Goal: Register for event/course

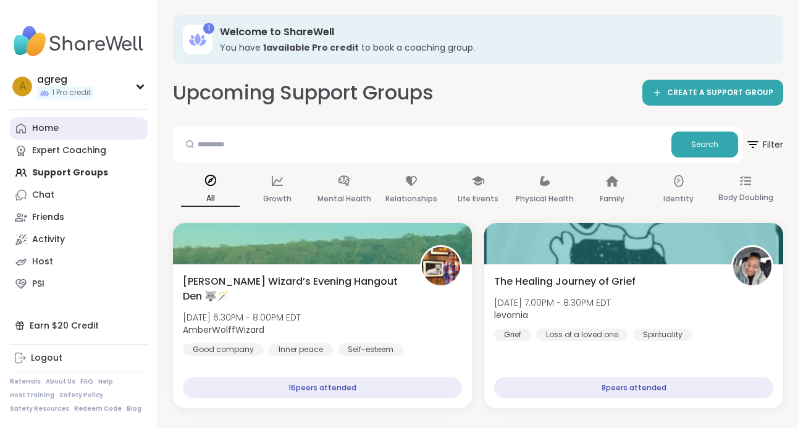
click at [19, 132] on icon at bounding box center [21, 129] width 10 height 10
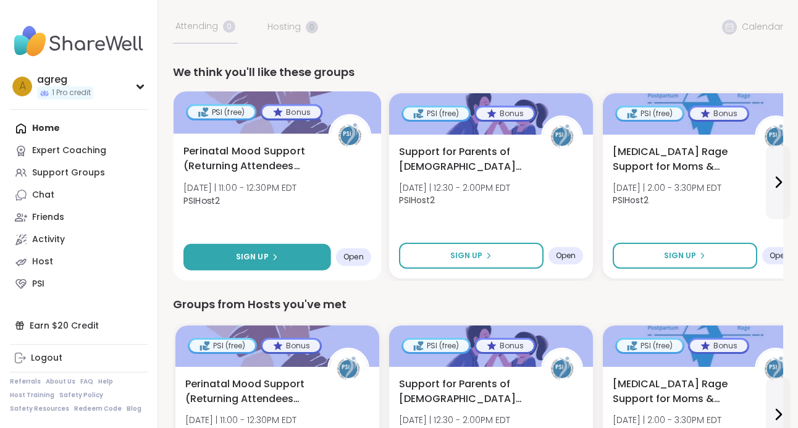
scroll to position [72, 0]
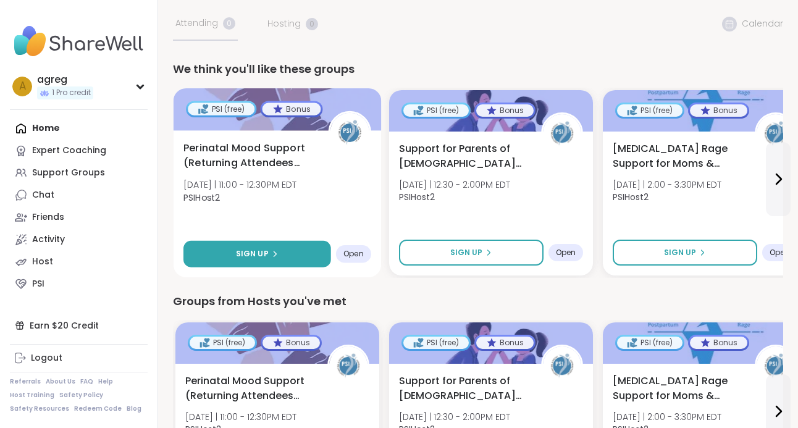
click at [239, 251] on span "Sign Up" at bounding box center [252, 253] width 33 height 11
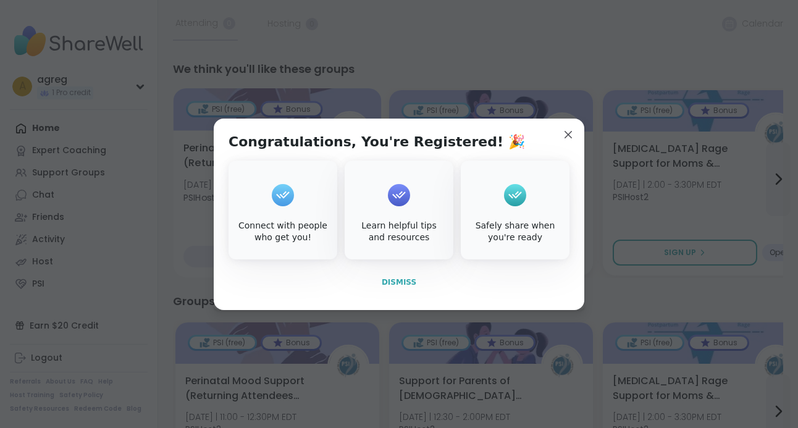
click at [400, 284] on span "Dismiss" at bounding box center [399, 282] width 35 height 9
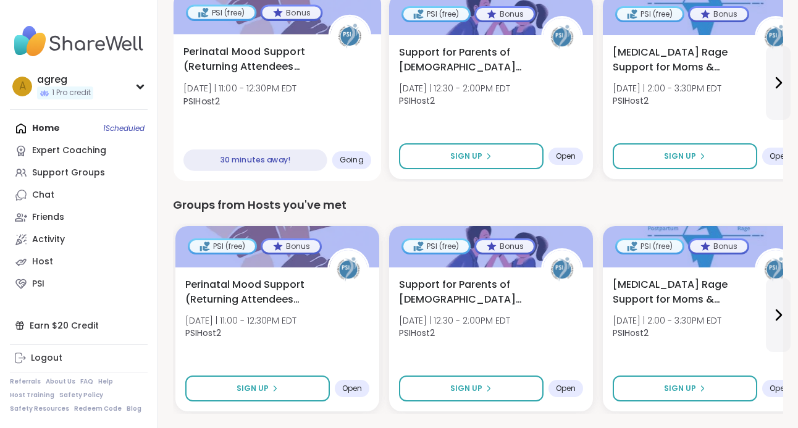
scroll to position [386, 0]
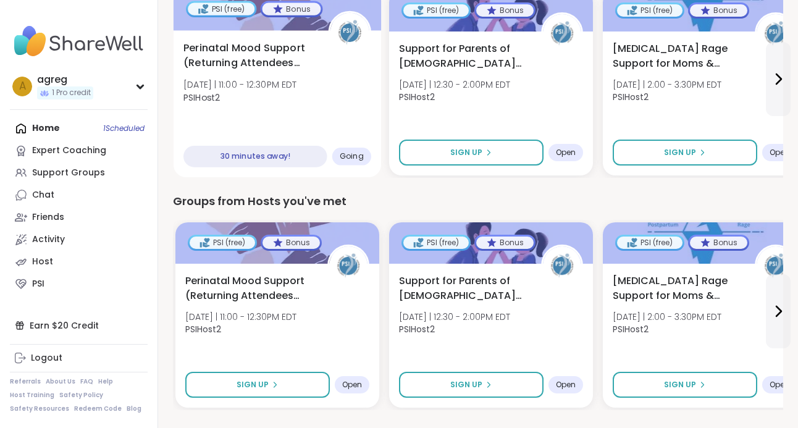
click at [237, 130] on div "Perinatal Mood Support (Returning Attendees Only) Tue 10/14 | 11:00 - 12:30PM E…" at bounding box center [278, 103] width 208 height 147
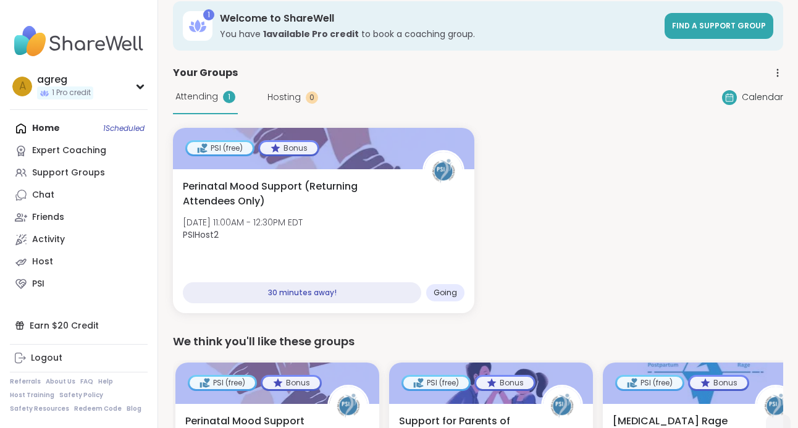
scroll to position [0, 0]
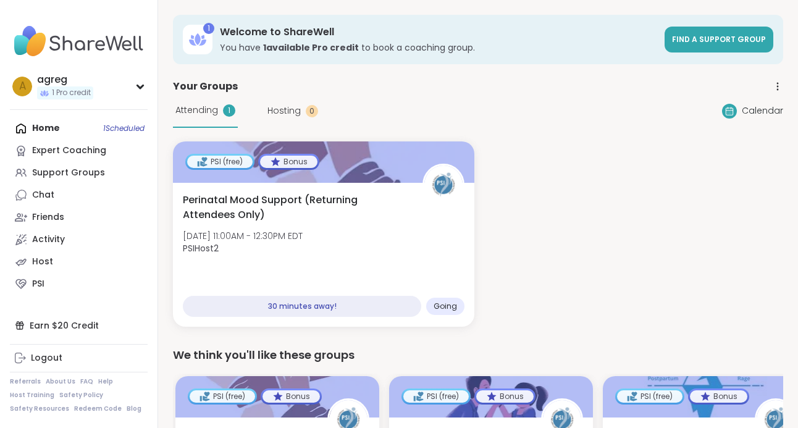
click at [64, 131] on div "Home 1 Scheduled Expert Coaching Support Groups Chat Friends Activity Host PSI" at bounding box center [79, 206] width 138 height 178
click at [53, 125] on div "Home 1 Scheduled Expert Coaching Support Groups Chat Friends Activity Host PSI" at bounding box center [79, 206] width 138 height 178
click at [103, 126] on div "Home 1 Scheduled Expert Coaching Support Groups Chat Friends Activity Host PSI" at bounding box center [79, 206] width 138 height 178
click at [46, 124] on div "Home 1 Scheduled Expert Coaching Support Groups Chat Friends Activity Host PSI" at bounding box center [79, 206] width 138 height 178
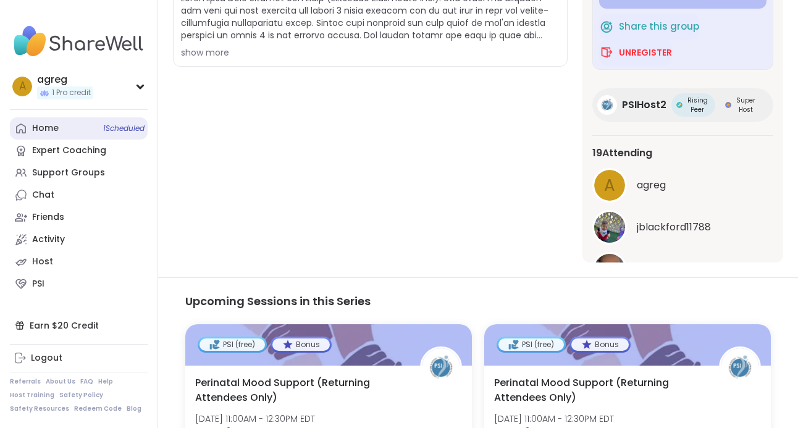
click at [68, 122] on link "Home 1 Scheduled" at bounding box center [79, 128] width 138 height 22
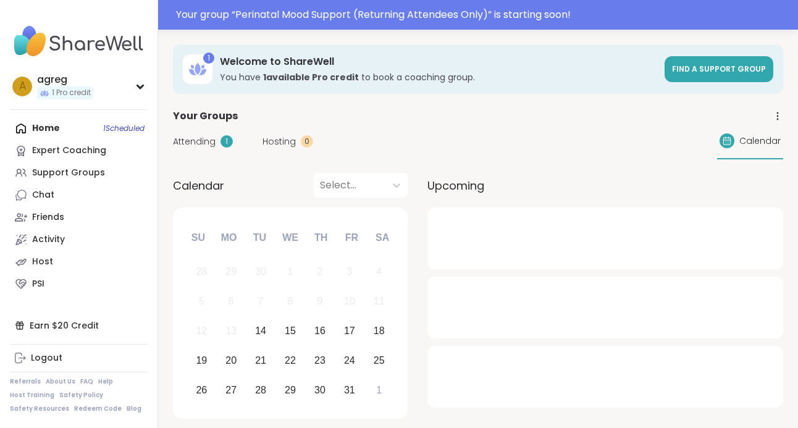
scroll to position [15, 0]
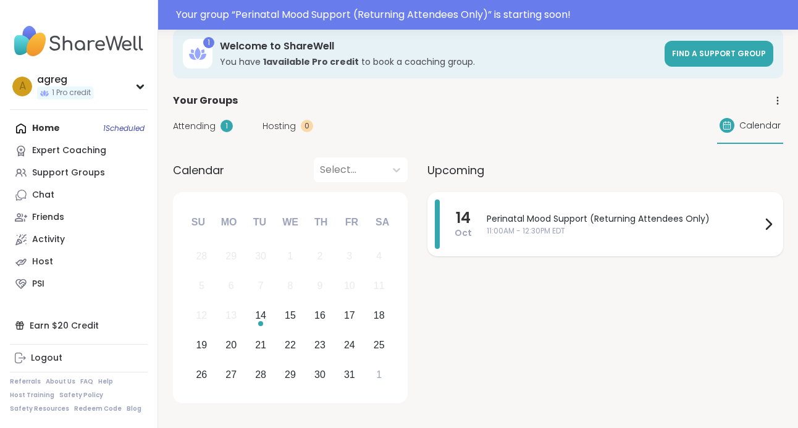
click at [518, 239] on div "Perinatal Mood Support (Returning Attendees Only) 11:00AM - 12:30PM EDT" at bounding box center [631, 224] width 289 height 49
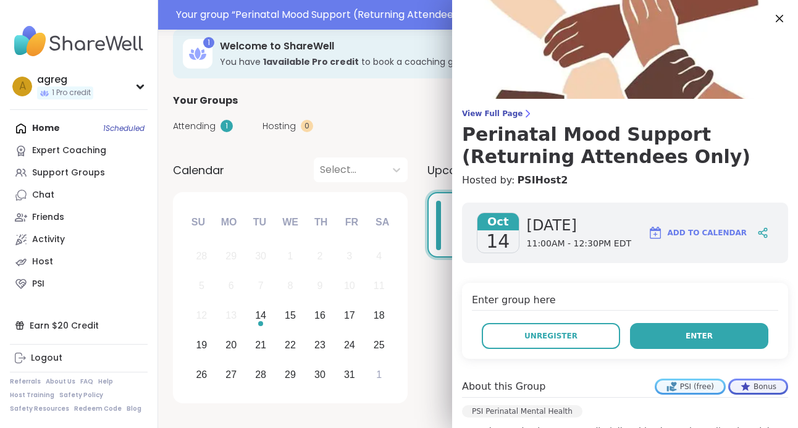
click at [698, 335] on span "Enter" at bounding box center [699, 336] width 27 height 11
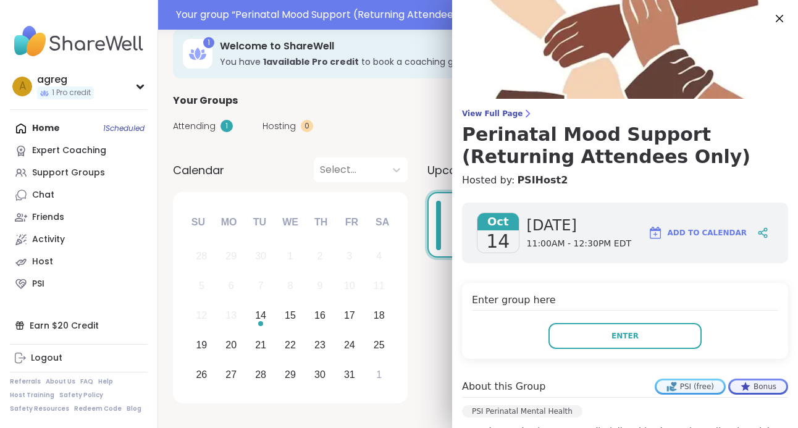
click at [301, 194] on div "[DATE] Su Mo Tu We Th Fr Sa 28 29 30 1 2 3 4 5 6 7 8 9 10 11 12 13 14 15 16 17 …" at bounding box center [290, 297] width 235 height 211
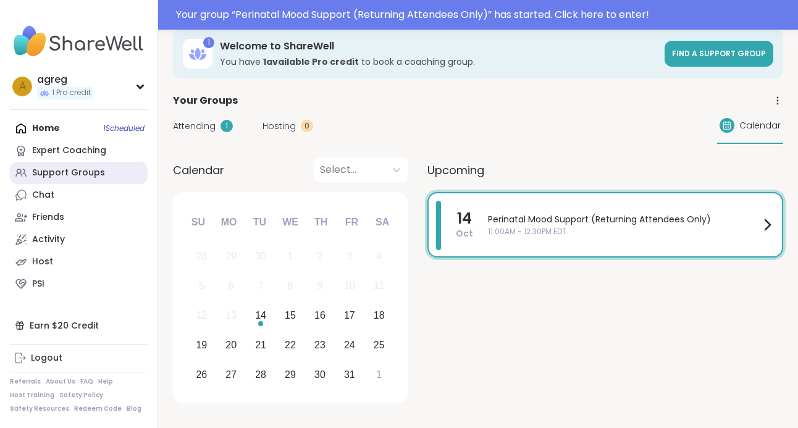
click at [54, 172] on div "Support Groups" at bounding box center [68, 173] width 73 height 12
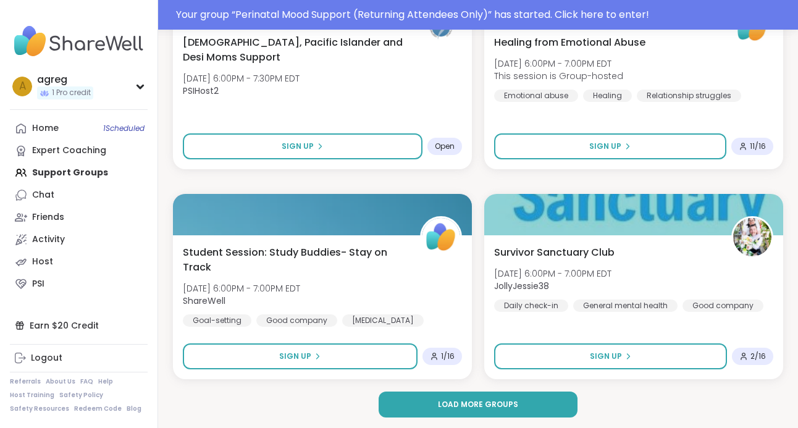
scroll to position [3633, 0]
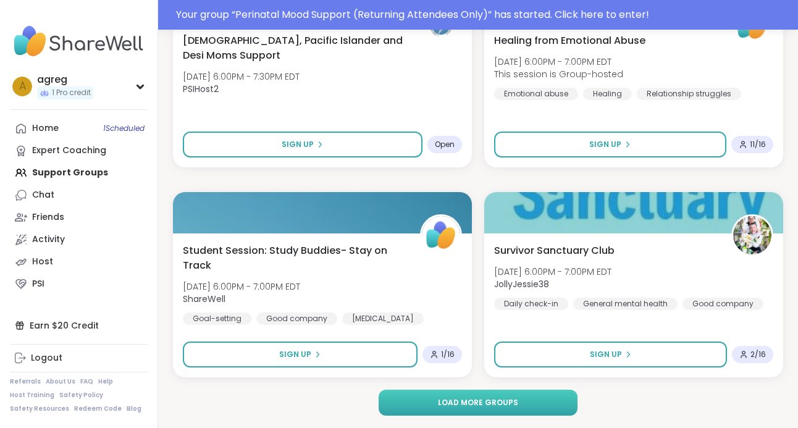
click at [457, 405] on span "Load more groups" at bounding box center [478, 402] width 80 height 11
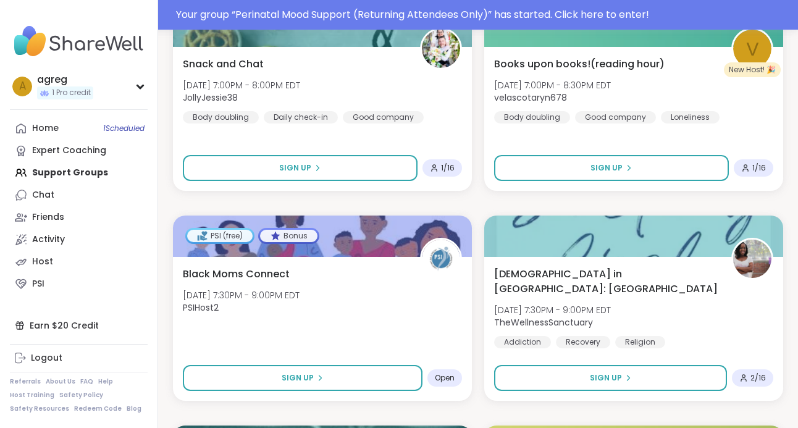
scroll to position [4372, 0]
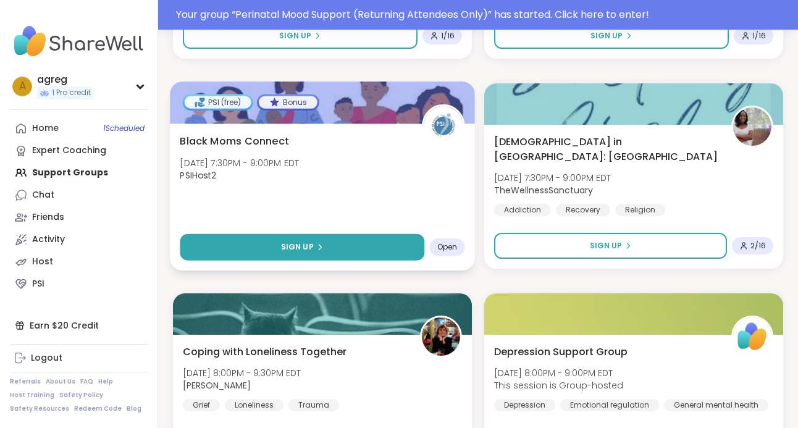
click at [253, 247] on button "Sign Up" at bounding box center [302, 247] width 245 height 27
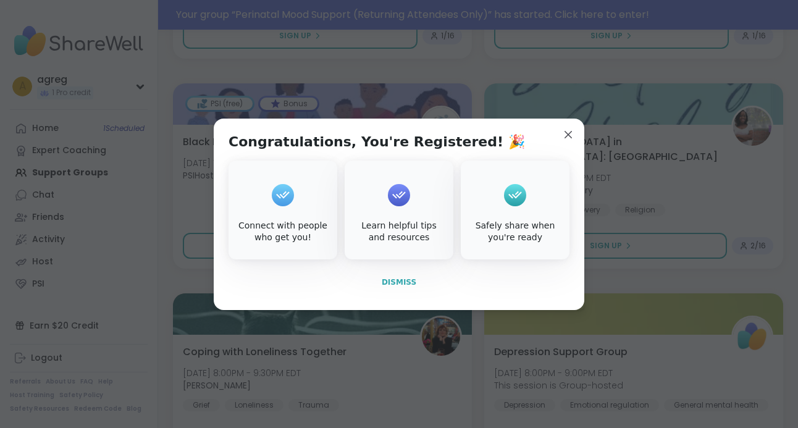
click at [400, 278] on span "Dismiss" at bounding box center [399, 282] width 35 height 9
